Goal: Information Seeking & Learning: Learn about a topic

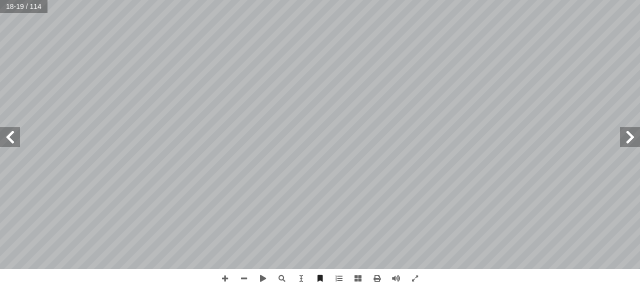
scroll to position [0, 27]
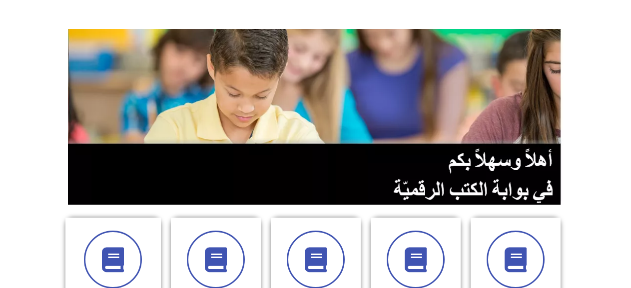
scroll to position [200, 0]
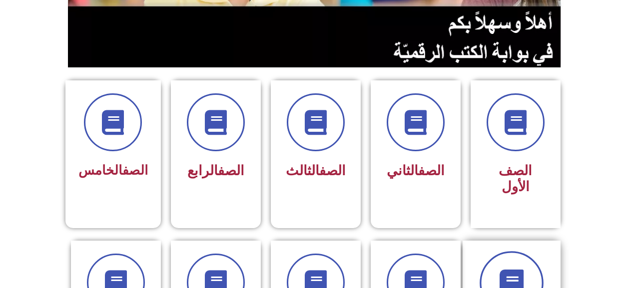
drag, startPoint x: 541, startPoint y: 274, endPoint x: 529, endPoint y: 273, distance: 12.0
click at [535, 274] on span at bounding box center [512, 283] width 64 height 64
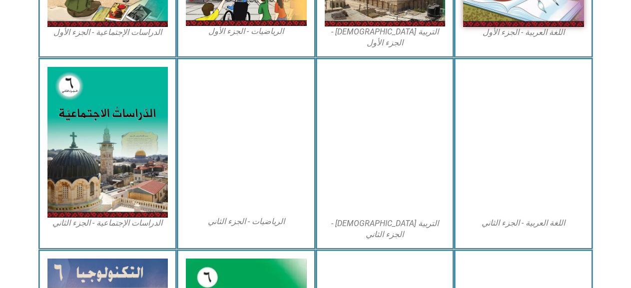
scroll to position [450, 0]
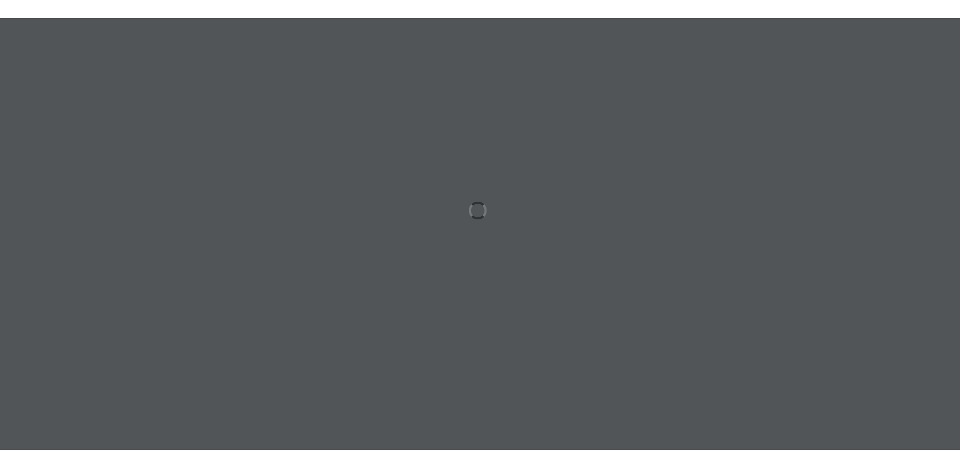
scroll to position [0, 27]
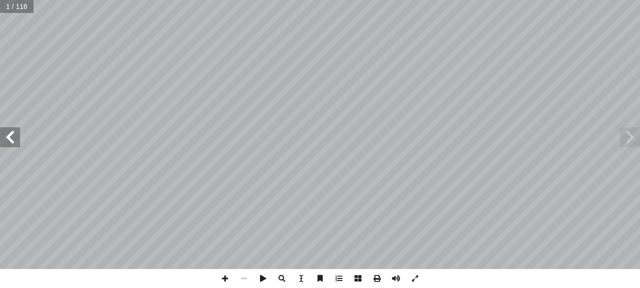
click at [2, 137] on span at bounding box center [10, 137] width 20 height 20
click at [2, 136] on span at bounding box center [10, 137] width 20 height 20
click at [3, 139] on span at bounding box center [10, 137] width 20 height 20
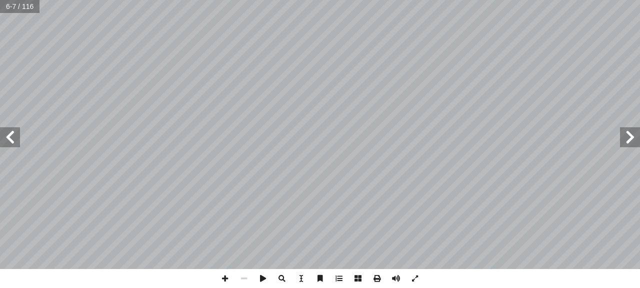
click at [4, 138] on span at bounding box center [10, 137] width 20 height 20
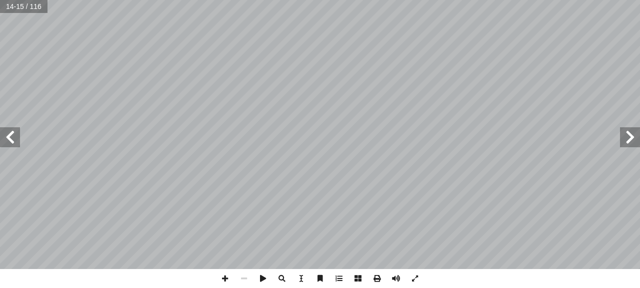
click at [0, 131] on span at bounding box center [10, 137] width 20 height 20
click at [5, 131] on span at bounding box center [10, 137] width 20 height 20
drag, startPoint x: 3, startPoint y: 136, endPoint x: 0, endPoint y: 142, distance: 7.2
click at [2, 136] on span at bounding box center [10, 137] width 20 height 20
click at [632, 134] on span at bounding box center [630, 137] width 20 height 20
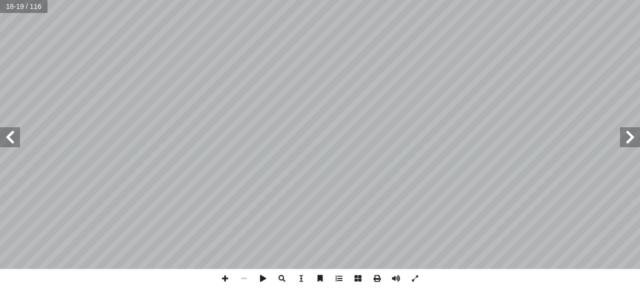
click at [11, 135] on span at bounding box center [10, 137] width 20 height 20
click at [228, 279] on span at bounding box center [224, 278] width 19 height 19
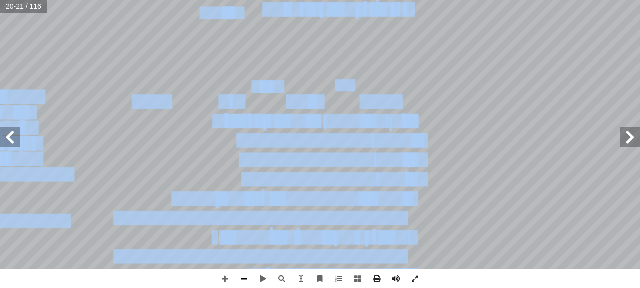
click at [235, 270] on div "١ 6 ات ّ لائعي ّ الط :) 5 نشاط ( ات ّ ولي أ : ال� ً � ل و أ ا جيب: أ تية و� آ ل…" at bounding box center [320, 144] width 640 height 288
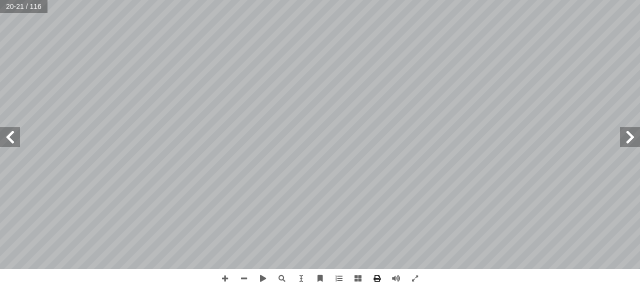
click at [10, 138] on span at bounding box center [10, 137] width 20 height 20
click at [9, 136] on span at bounding box center [10, 137] width 20 height 20
click at [9, 135] on span at bounding box center [10, 137] width 20 height 20
click at [11, 134] on span at bounding box center [10, 137] width 20 height 20
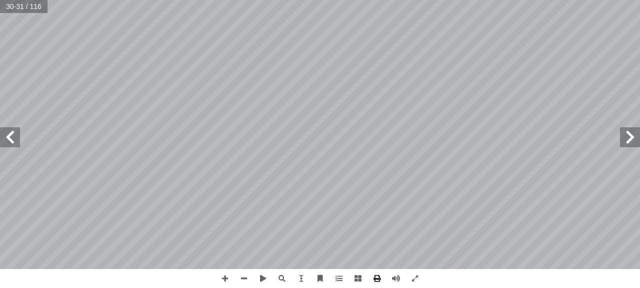
click at [10, 136] on span at bounding box center [10, 137] width 20 height 20
